Goal: Entertainment & Leisure: Consume media (video, audio)

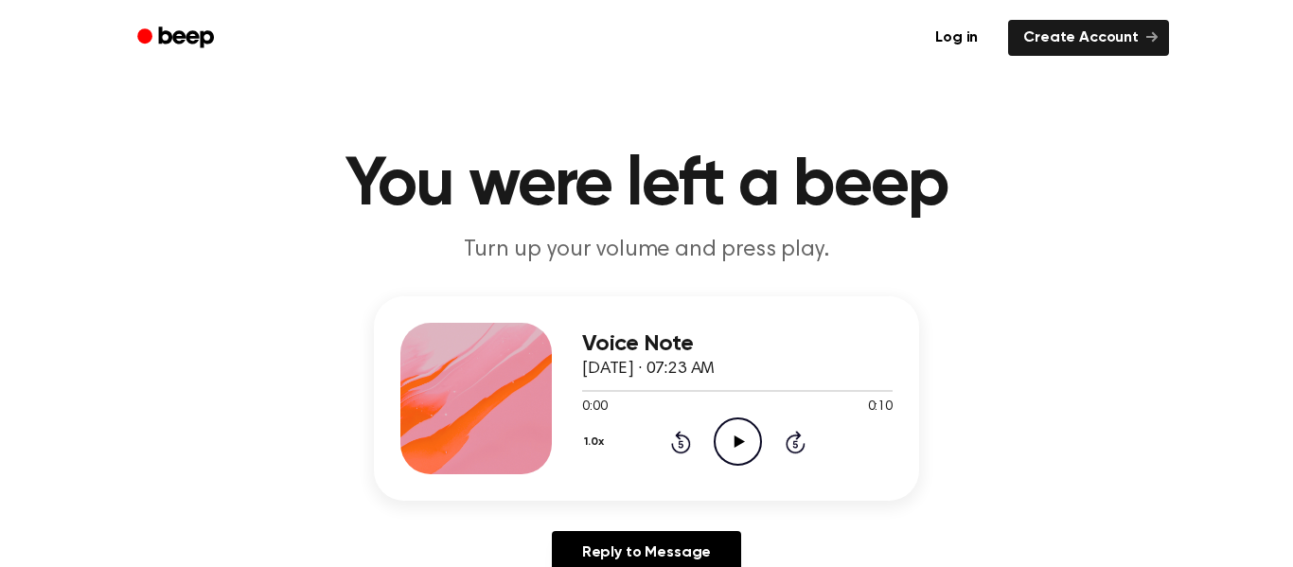
click at [740, 456] on icon "Play Audio" at bounding box center [738, 441] width 48 height 48
click at [730, 439] on icon "Play Audio" at bounding box center [738, 441] width 48 height 48
click at [743, 441] on icon "Play Audio" at bounding box center [738, 441] width 48 height 48
click at [736, 451] on icon "Play Audio" at bounding box center [738, 441] width 48 height 48
click at [736, 451] on icon "Pause Audio" at bounding box center [738, 441] width 48 height 48
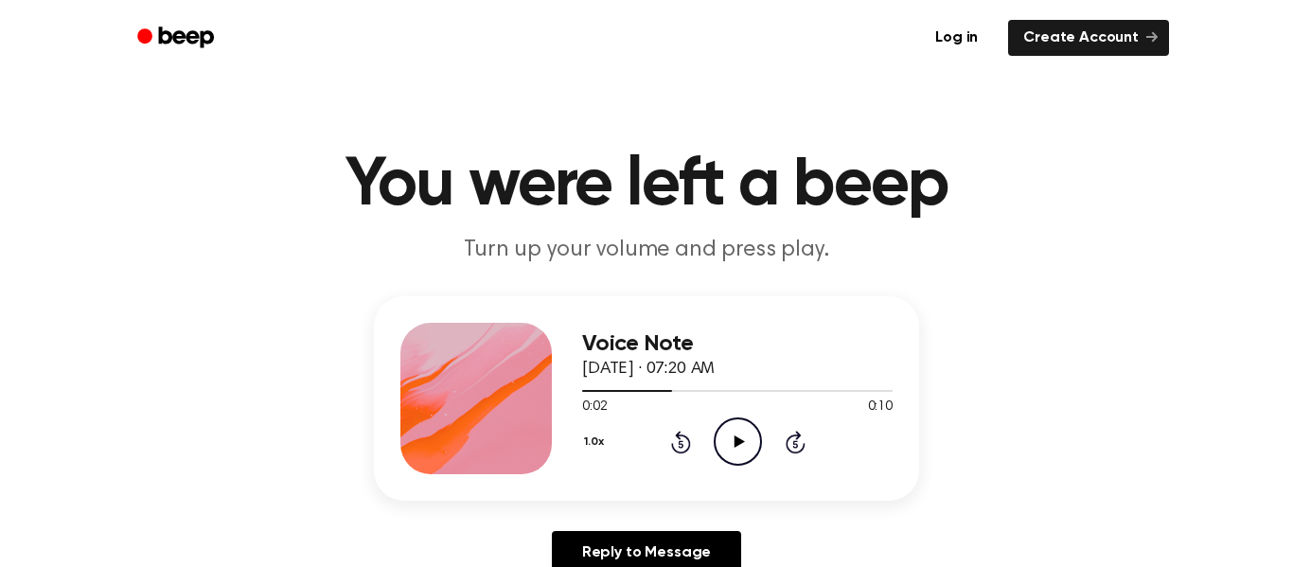
click at [736, 451] on icon "Play Audio" at bounding box center [738, 441] width 48 height 48
click at [744, 430] on icon "Play Audio" at bounding box center [738, 441] width 48 height 48
click at [744, 430] on icon "Pause Audio" at bounding box center [738, 441] width 48 height 48
click at [758, 444] on icon "Play Audio" at bounding box center [738, 441] width 48 height 48
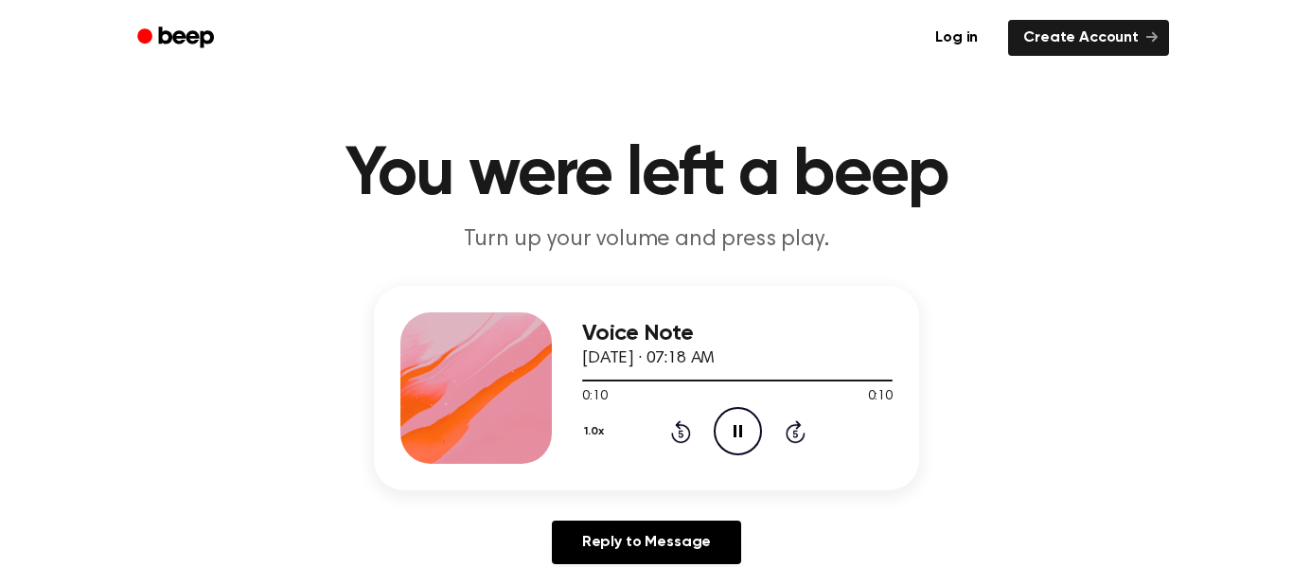
scroll to position [11, 0]
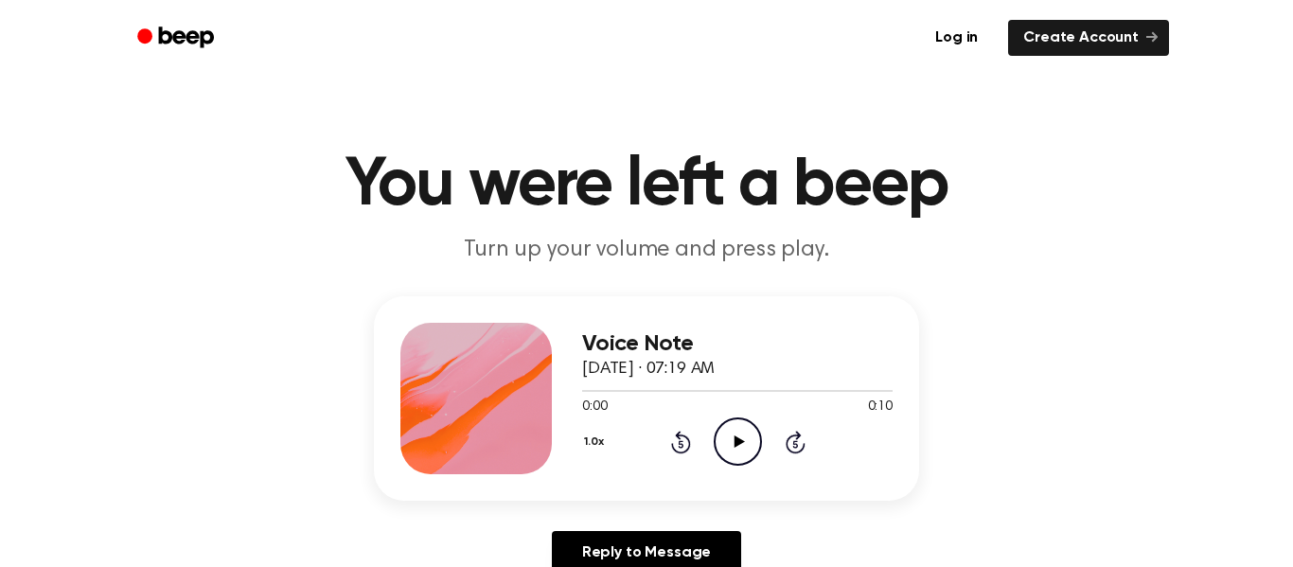
click at [737, 440] on icon at bounding box center [738, 441] width 10 height 12
click at [715, 433] on circle at bounding box center [738, 441] width 46 height 46
click at [739, 432] on icon "Play Audio" at bounding box center [738, 441] width 48 height 48
click at [756, 434] on icon "Play Audio" at bounding box center [738, 441] width 48 height 48
click at [765, 438] on div "1.0x Rewind 5 seconds Play Audio Skip 5 seconds" at bounding box center [737, 441] width 310 height 48
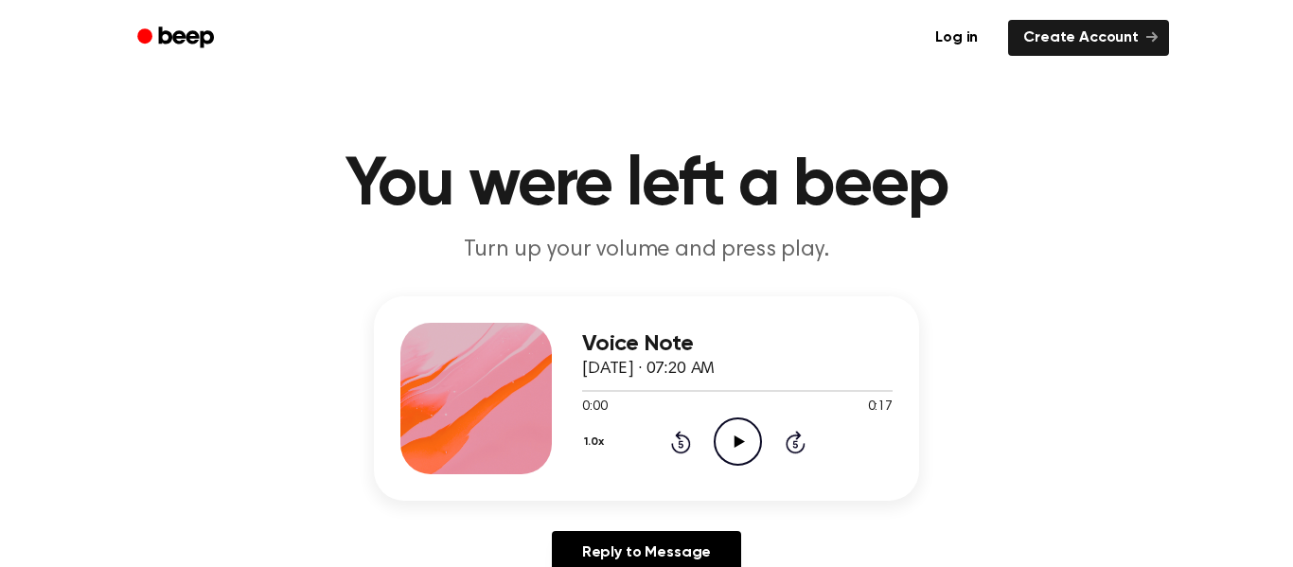
click at [794, 441] on icon at bounding box center [794, 444] width 5 height 8
click at [739, 441] on icon at bounding box center [738, 441] width 10 height 12
click at [680, 437] on icon "Rewind 5 seconds" at bounding box center [680, 442] width 21 height 25
click at [671, 435] on icon "Rewind 5 seconds" at bounding box center [680, 442] width 21 height 25
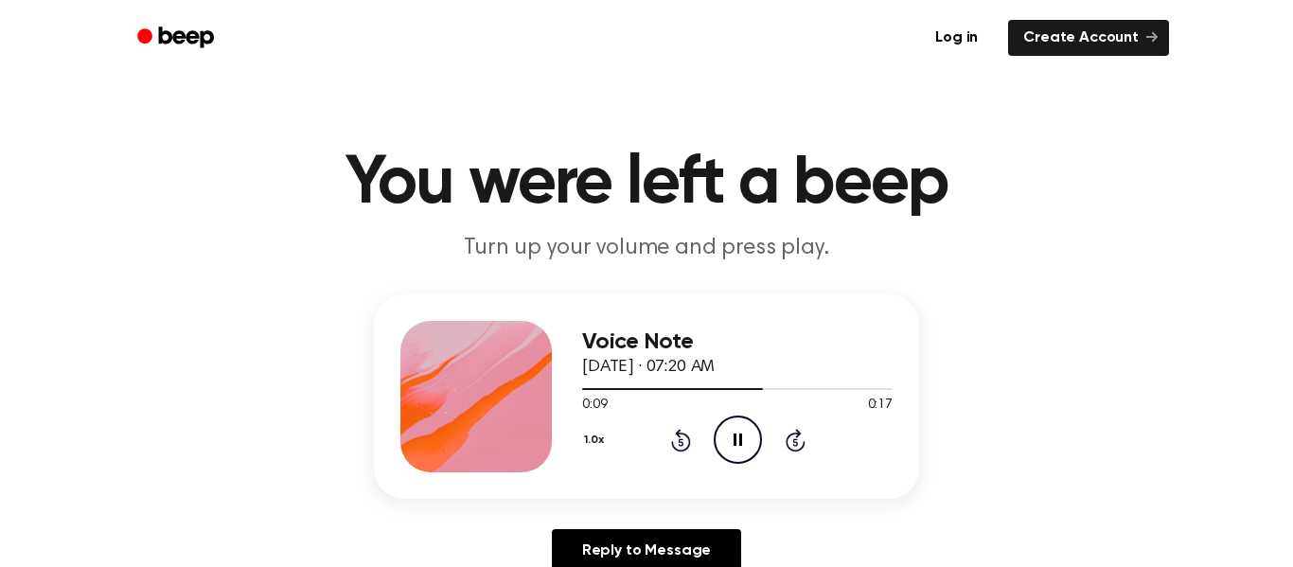
click at [689, 436] on icon "Rewind 5 seconds" at bounding box center [680, 440] width 21 height 25
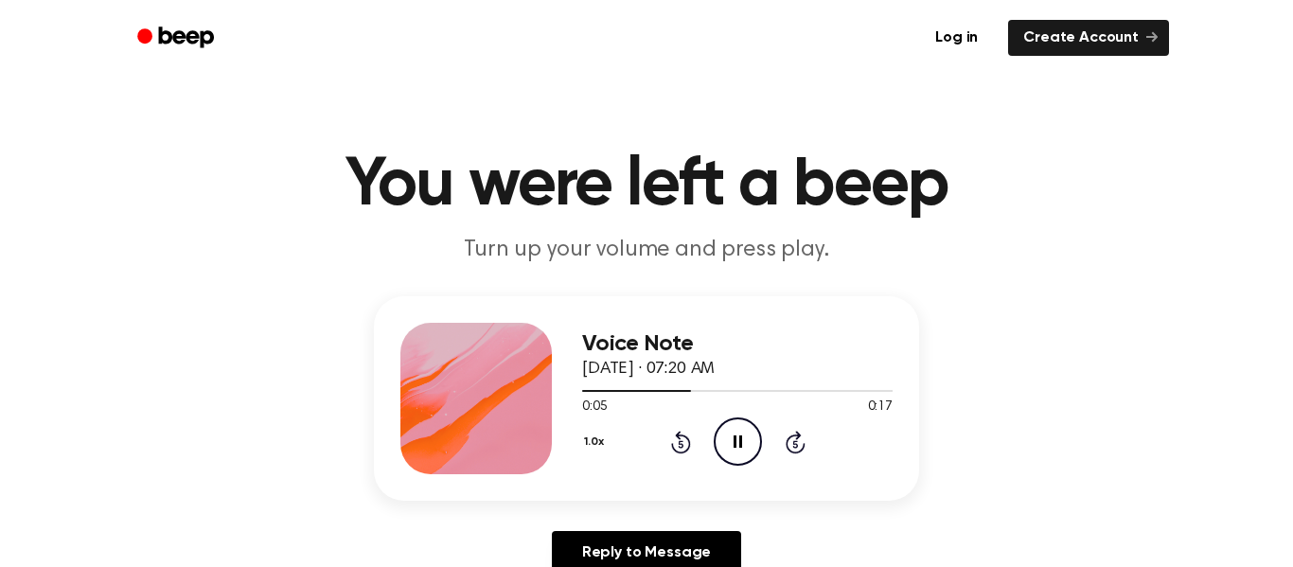
click at [686, 434] on icon "Rewind 5 seconds" at bounding box center [680, 442] width 21 height 25
click at [725, 450] on icon "Play Audio" at bounding box center [738, 441] width 48 height 48
